Goal: Navigation & Orientation: Find specific page/section

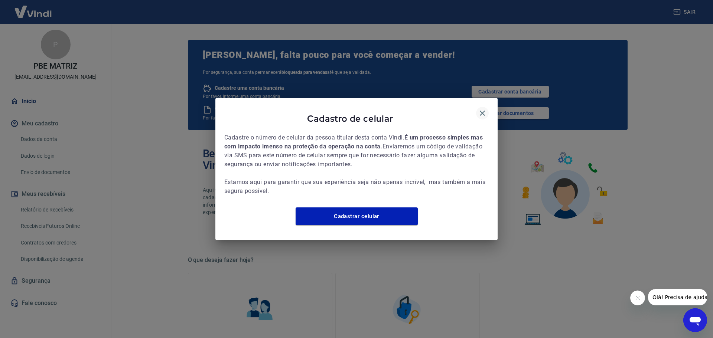
click at [481, 109] on icon "button" at bounding box center [482, 113] width 9 height 9
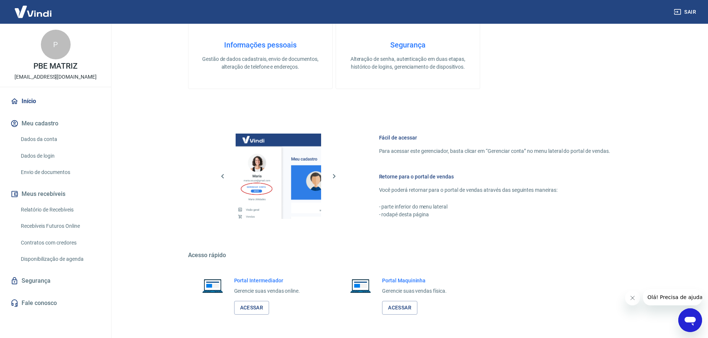
scroll to position [332, 0]
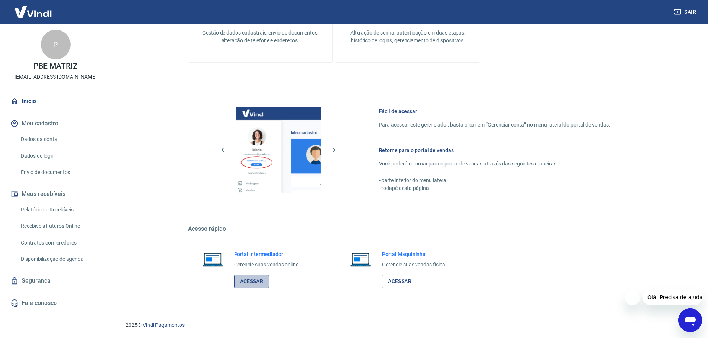
click at [245, 283] on link "Acessar" at bounding box center [251, 282] width 35 height 14
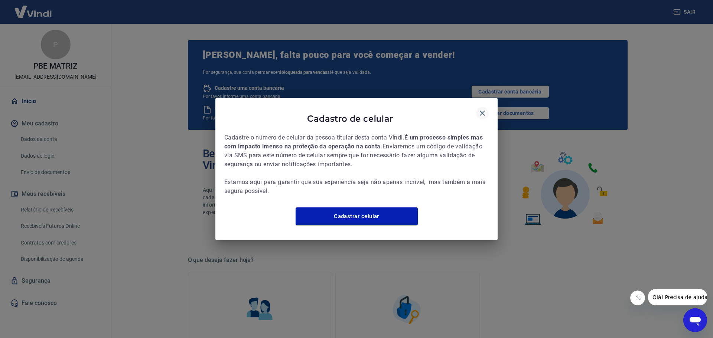
click at [484, 111] on icon "button" at bounding box center [482, 113] width 5 height 5
